Goal: Task Accomplishment & Management: Manage account settings

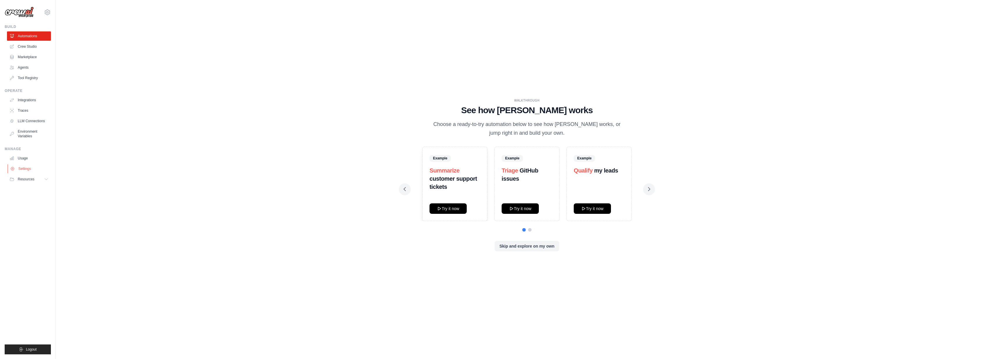
click at [26, 168] on link "Settings" at bounding box center [30, 168] width 44 height 9
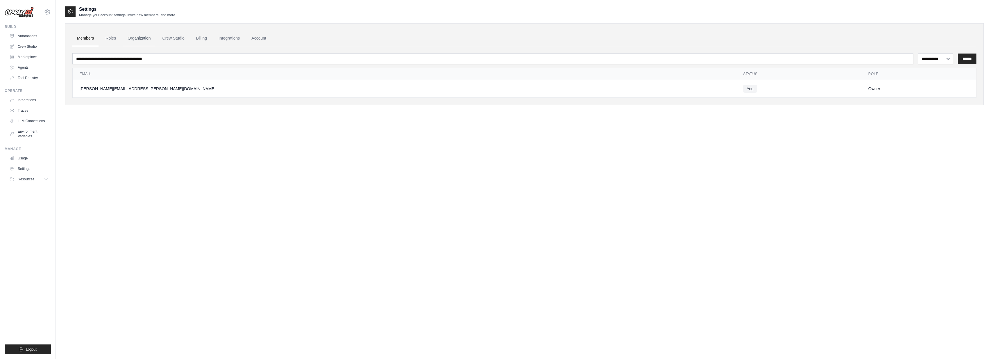
click at [146, 38] on link "Organization" at bounding box center [139, 39] width 32 height 16
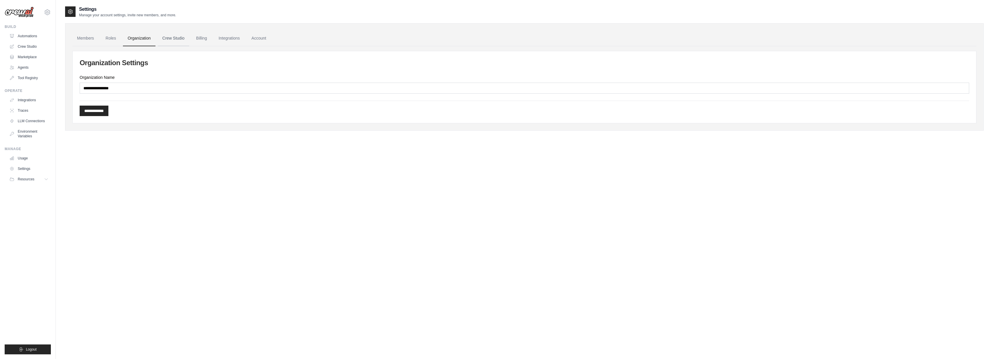
click at [180, 37] on link "Crew Studio" at bounding box center [173, 39] width 31 height 16
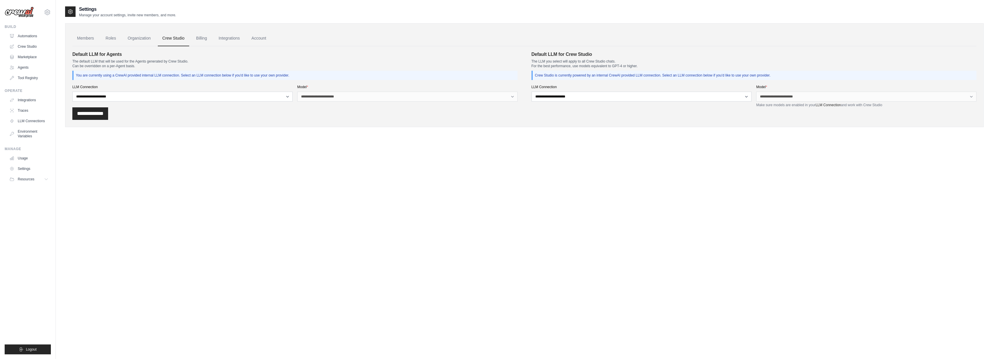
click at [266, 39] on link "Account" at bounding box center [259, 39] width 24 height 16
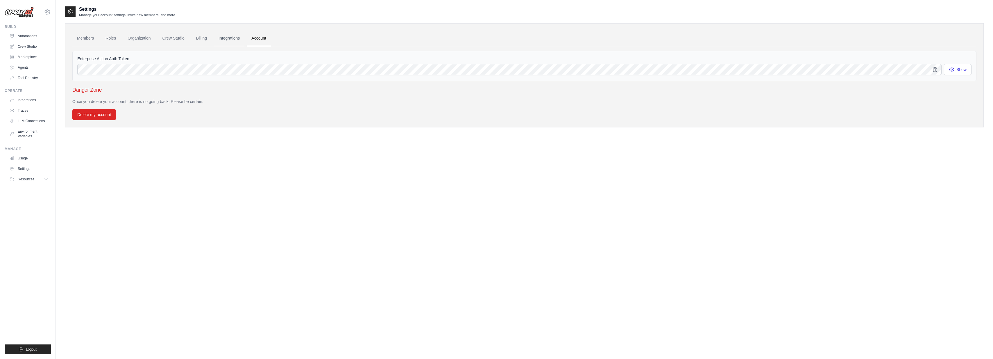
click at [228, 37] on link "Integrations" at bounding box center [229, 39] width 31 height 16
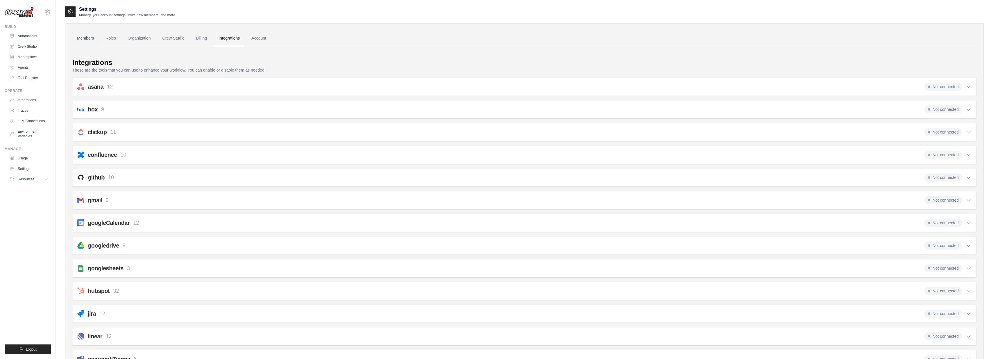
click at [85, 37] on link "Members" at bounding box center [85, 39] width 26 height 16
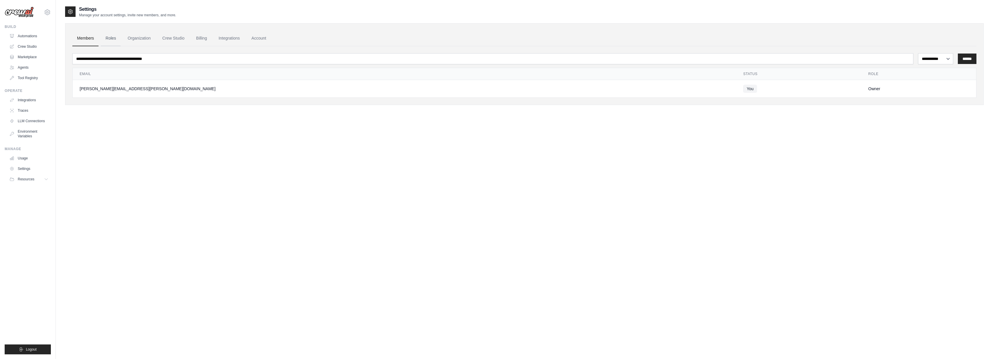
click at [112, 38] on link "Roles" at bounding box center [111, 39] width 20 height 16
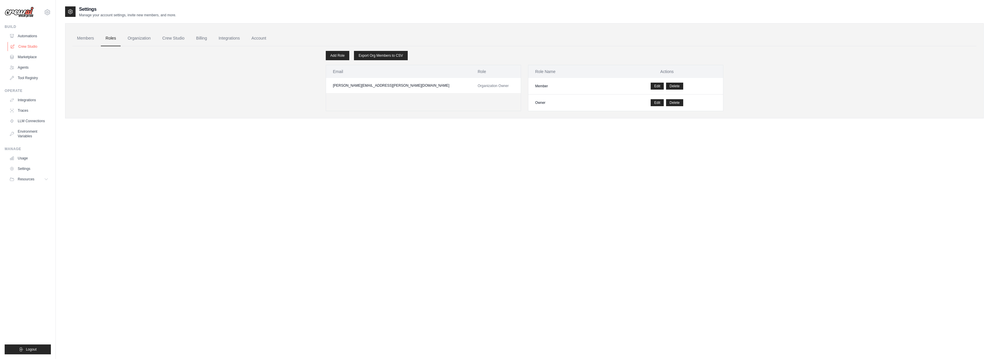
click at [29, 47] on link "Crew Studio" at bounding box center [30, 46] width 44 height 9
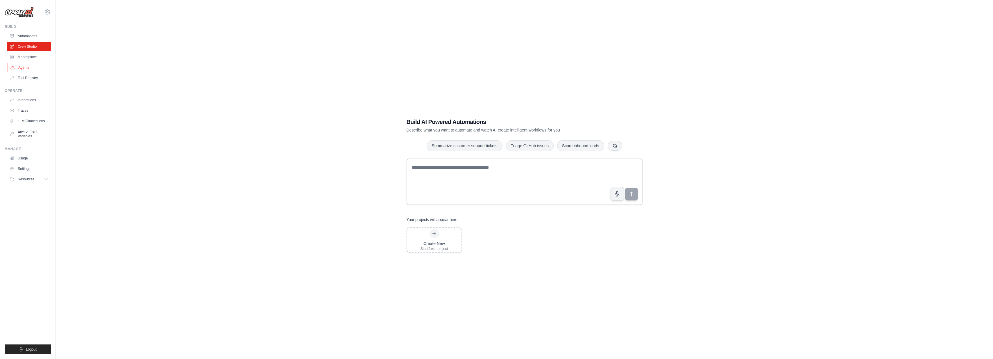
click at [28, 63] on link "Agents" at bounding box center [30, 67] width 44 height 9
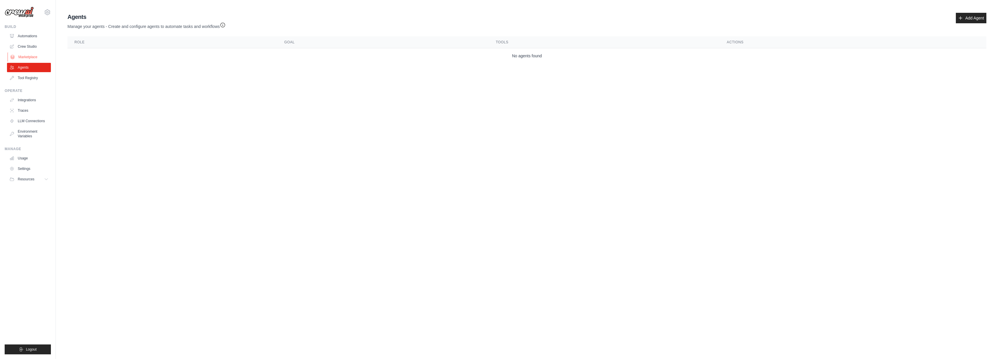
click at [31, 56] on link "Marketplace" at bounding box center [30, 56] width 44 height 9
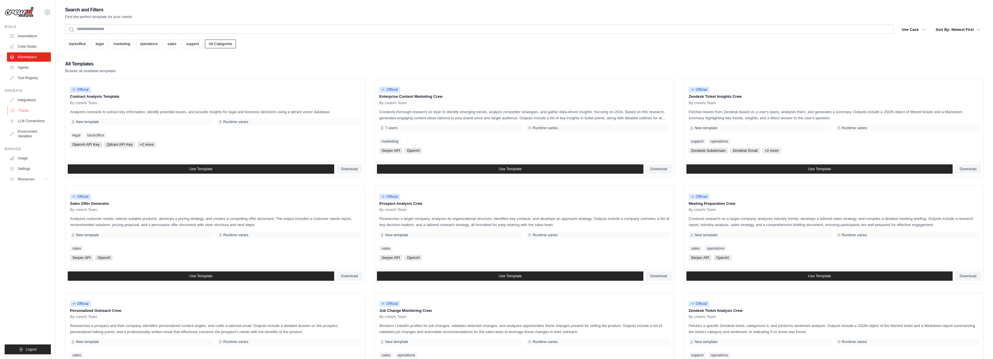
click at [25, 110] on link "Traces" at bounding box center [30, 110] width 44 height 9
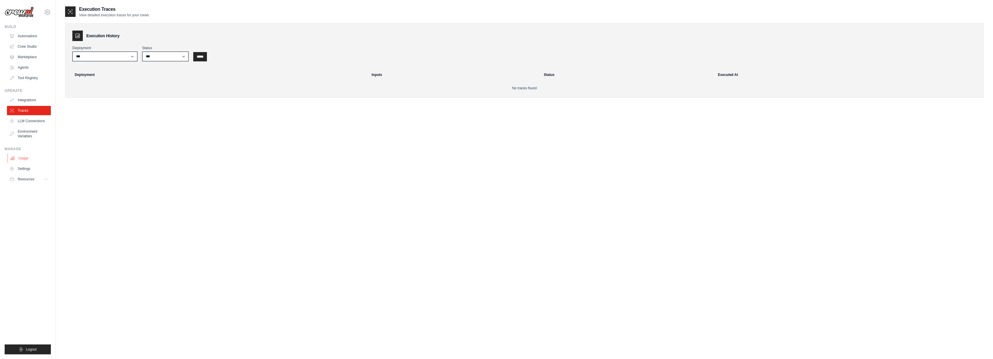
click at [30, 158] on link "Usage" at bounding box center [30, 157] width 44 height 9
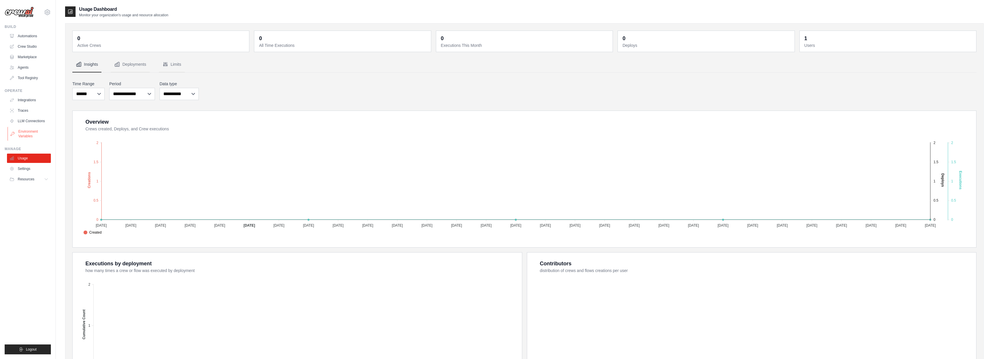
click at [35, 131] on link "Environment Variables" at bounding box center [30, 134] width 44 height 14
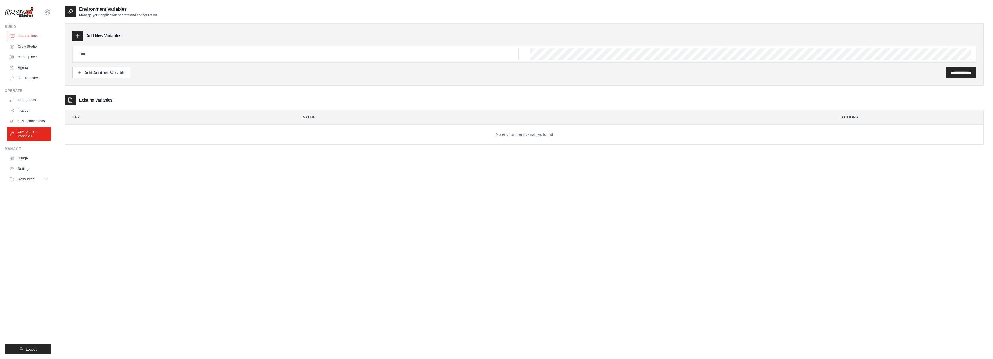
click at [36, 40] on link "Automations" at bounding box center [30, 35] width 44 height 9
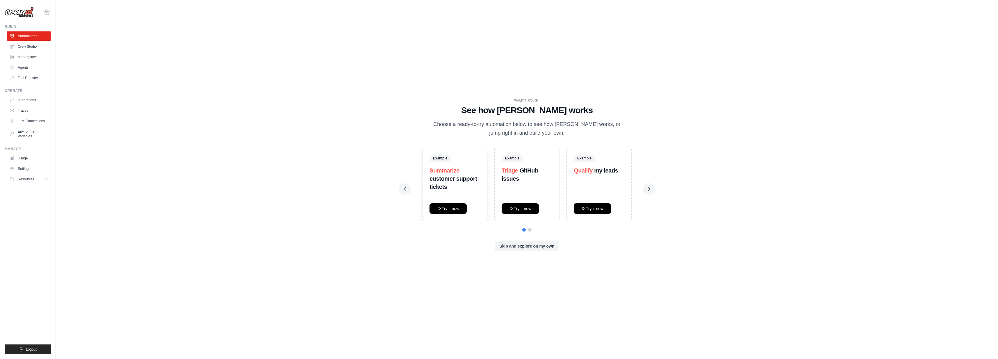
click at [47, 10] on icon at bounding box center [47, 12] width 7 height 7
click at [34, 40] on link "Settings" at bounding box center [47, 39] width 51 height 10
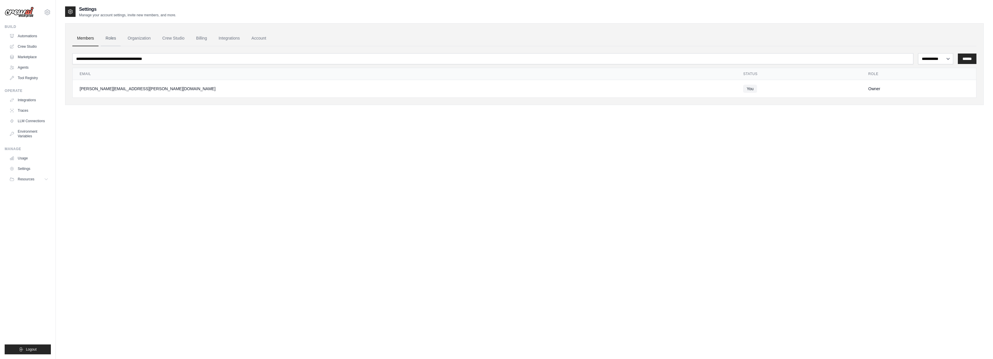
click at [110, 37] on link "Roles" at bounding box center [111, 39] width 20 height 16
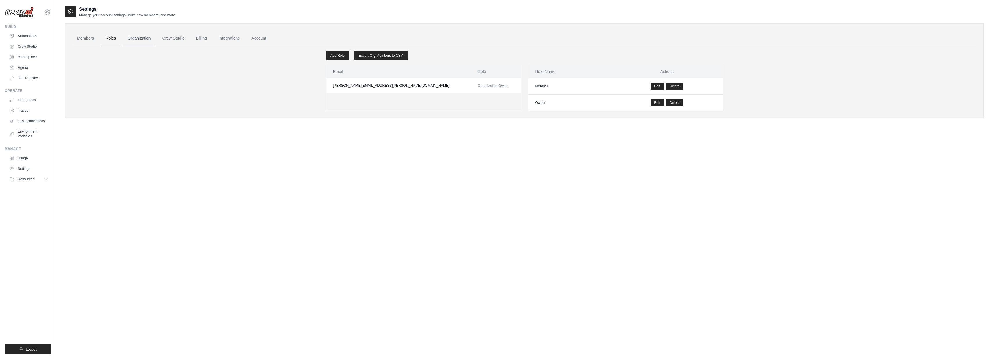
click at [139, 36] on link "Organization" at bounding box center [139, 39] width 32 height 16
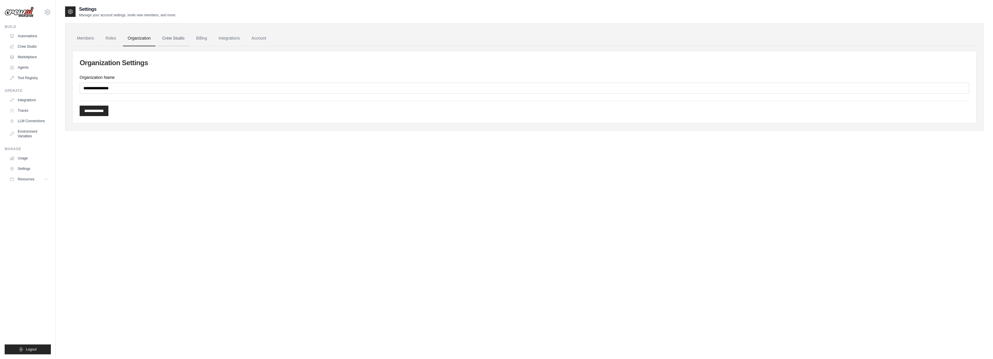
click at [175, 37] on link "Crew Studio" at bounding box center [173, 39] width 31 height 16
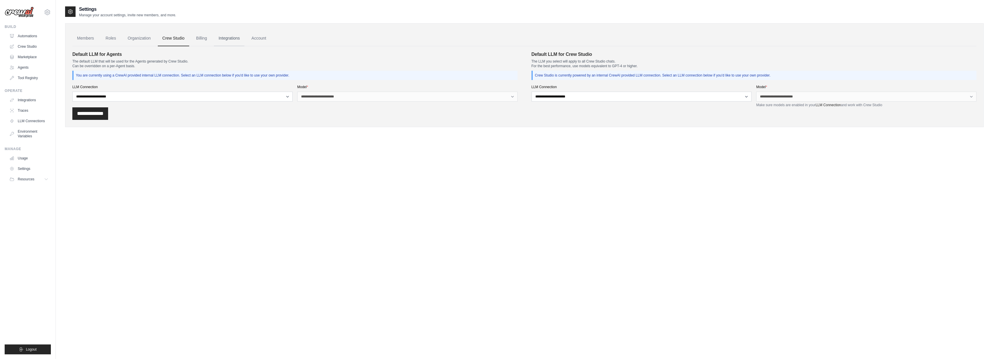
click at [225, 42] on link "Integrations" at bounding box center [229, 39] width 31 height 16
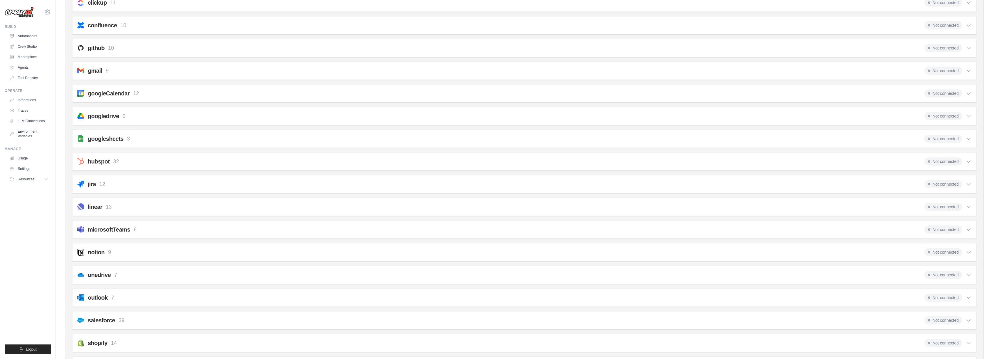
scroll to position [189, 0]
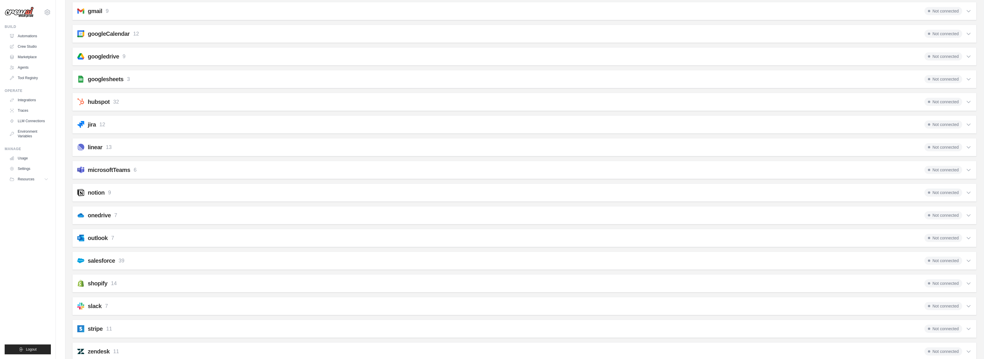
click at [197, 168] on div "microsoftTeams 6 Not connected" at bounding box center [524, 170] width 894 height 8
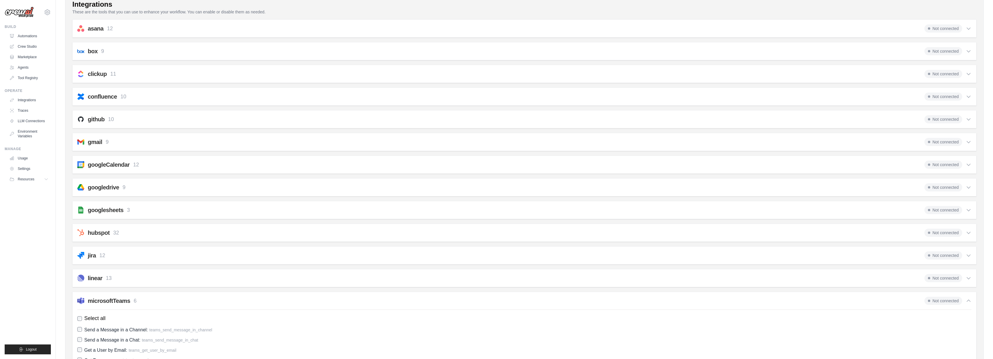
scroll to position [0, 0]
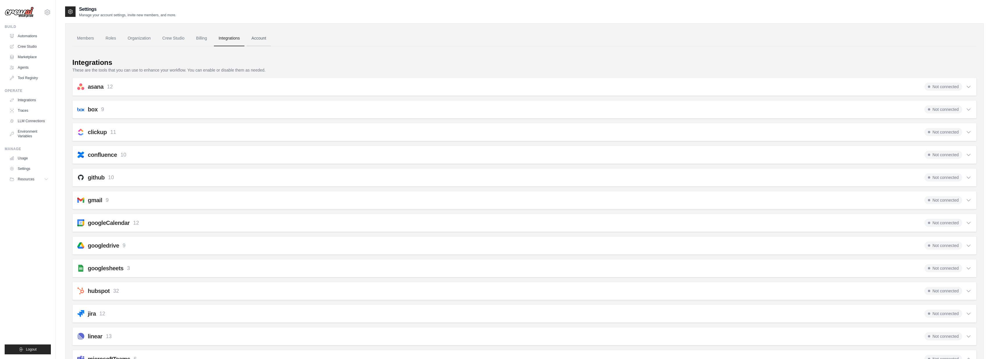
click at [259, 40] on link "Account" at bounding box center [259, 39] width 24 height 16
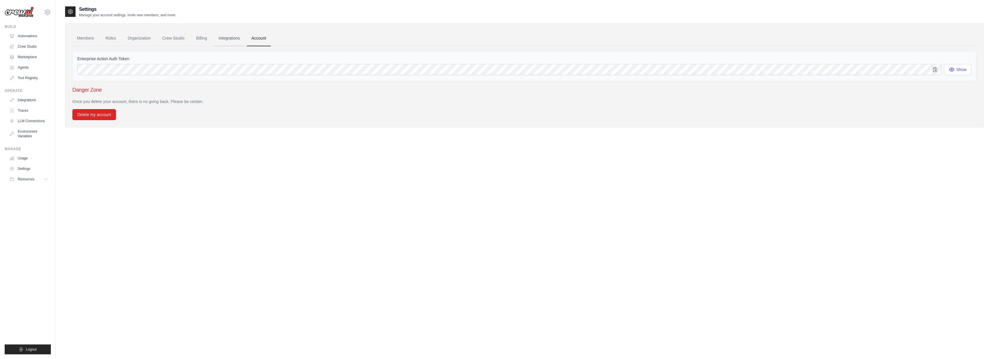
click at [218, 37] on link "Integrations" at bounding box center [229, 39] width 31 height 16
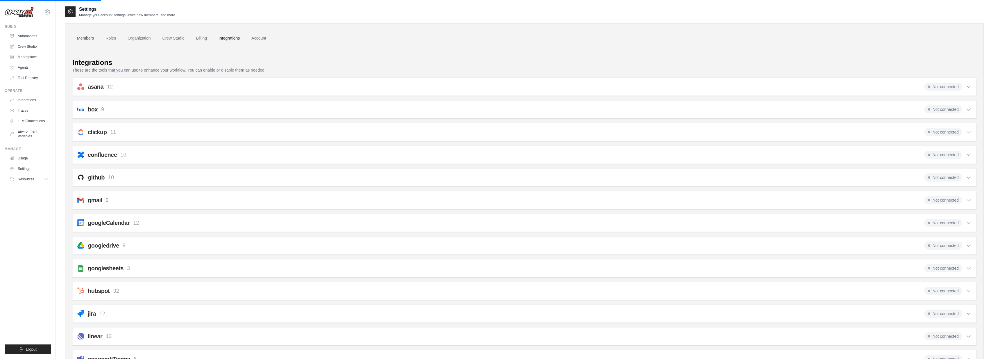
click at [92, 40] on link "Members" at bounding box center [85, 39] width 26 height 16
